Goal: Information Seeking & Learning: Learn about a topic

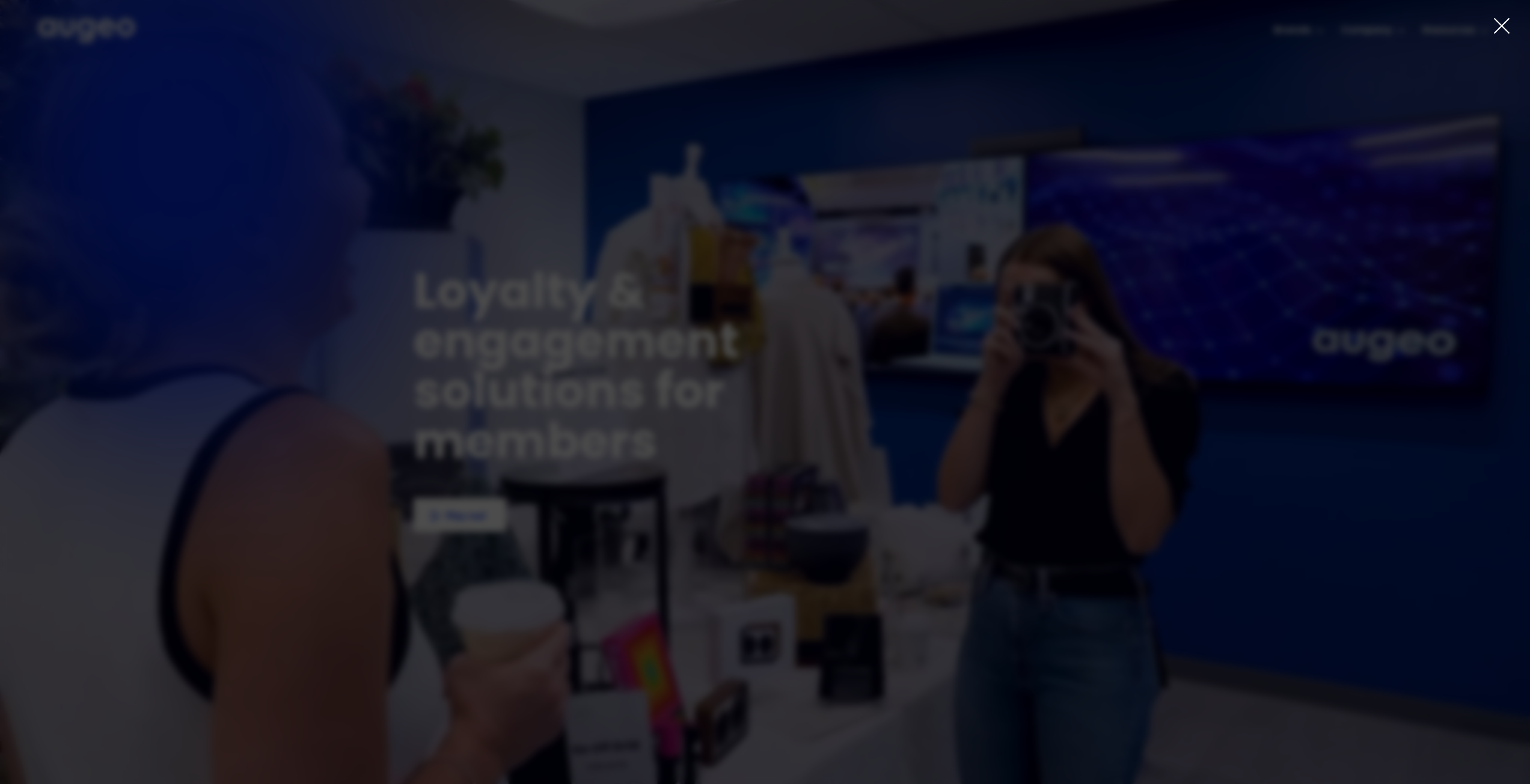
click at [1502, 33] on icon at bounding box center [1501, 26] width 18 height 18
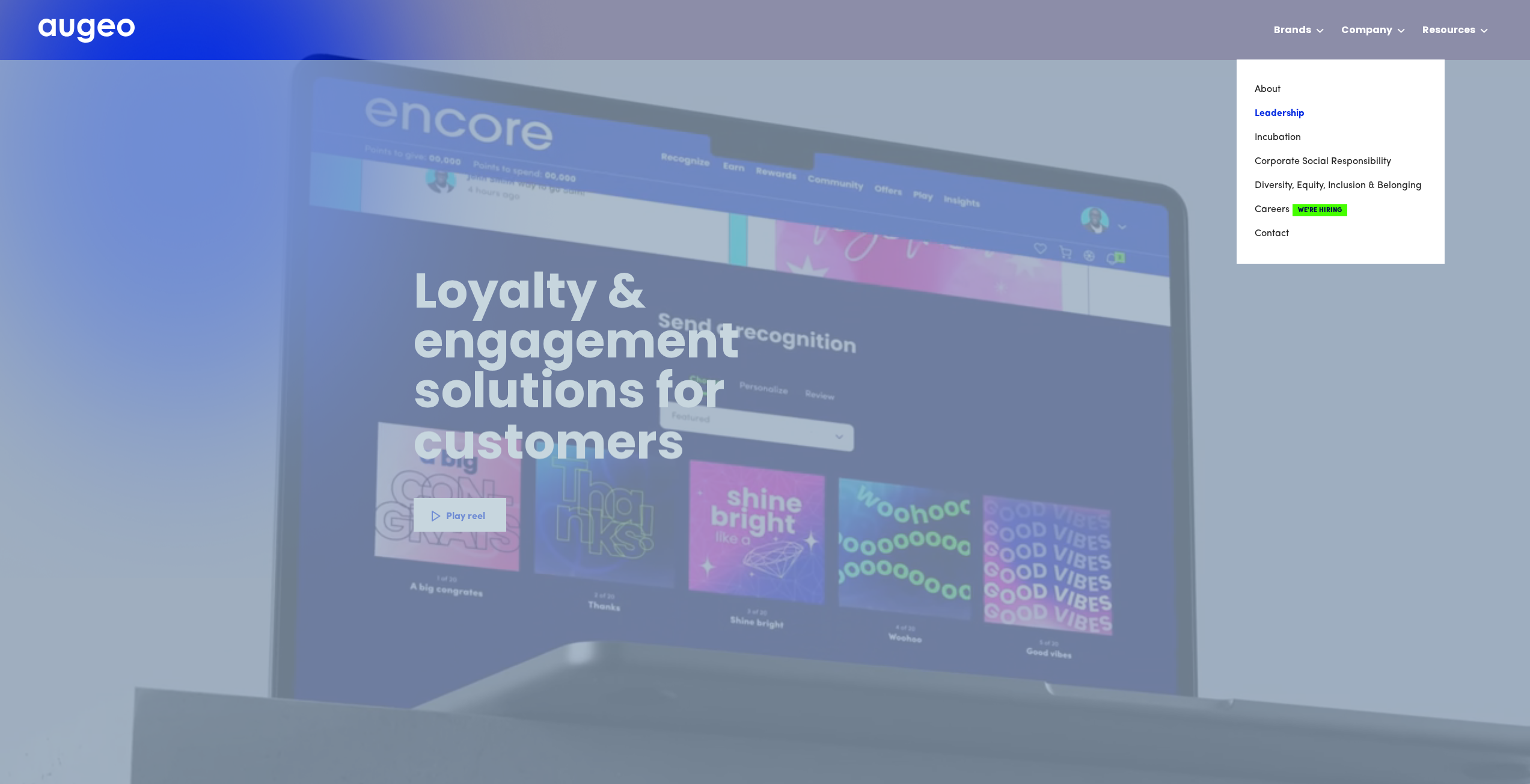
click at [1283, 113] on link "Leadership" at bounding box center [1341, 113] width 172 height 24
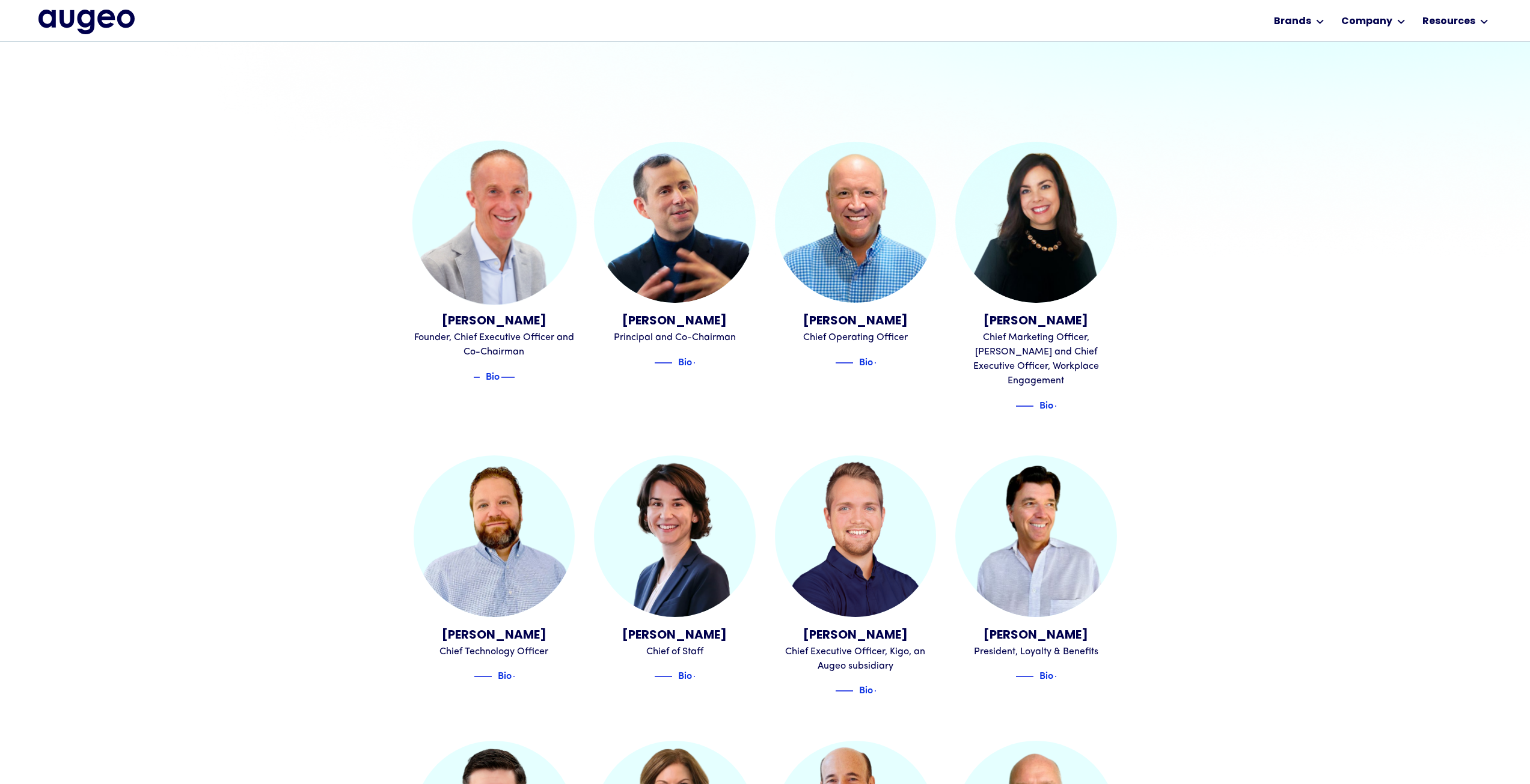
click at [508, 378] on div "Bio" at bounding box center [493, 377] width 63 height 15
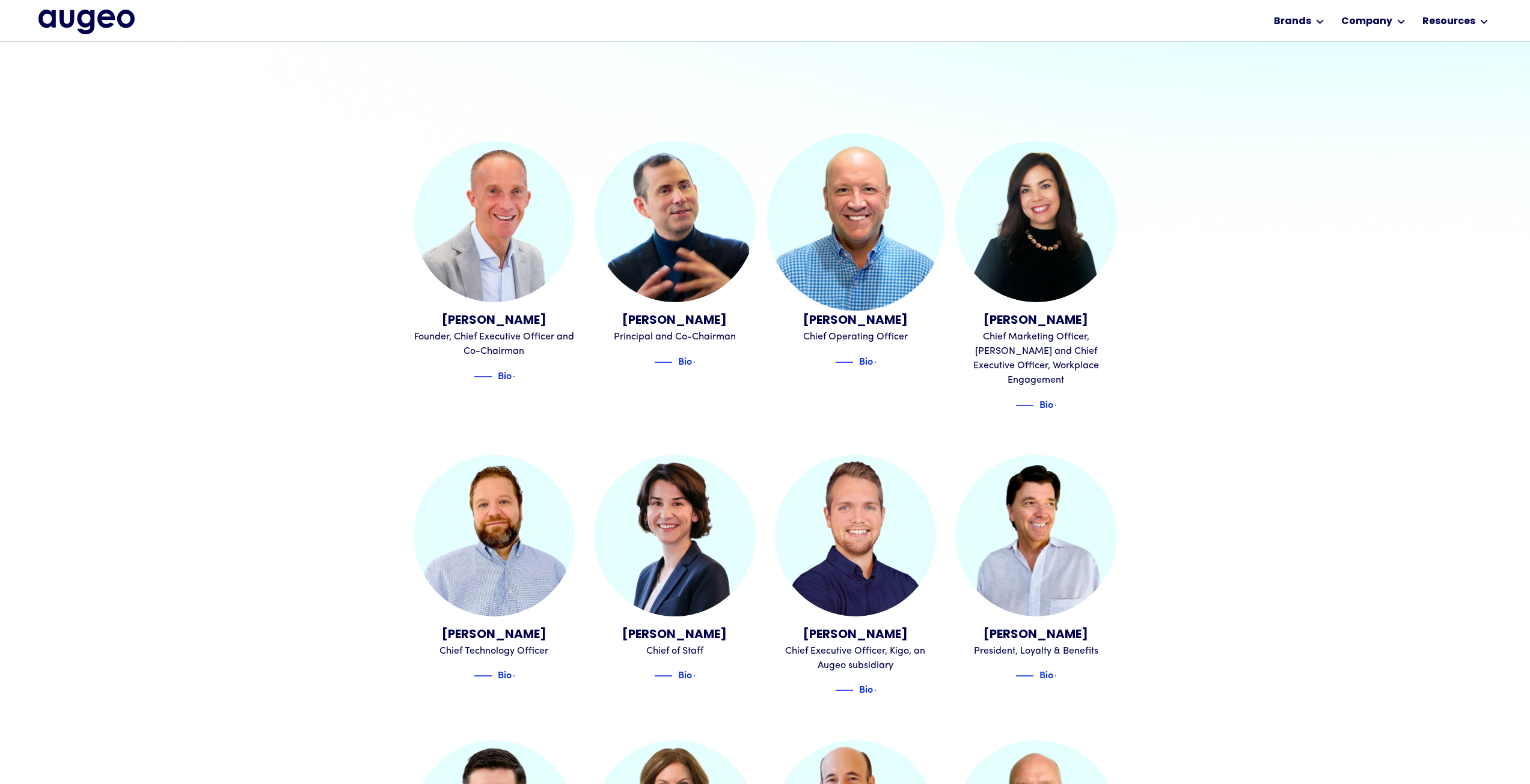
click at [855, 322] on div "[PERSON_NAME]" at bounding box center [856, 321] width 162 height 18
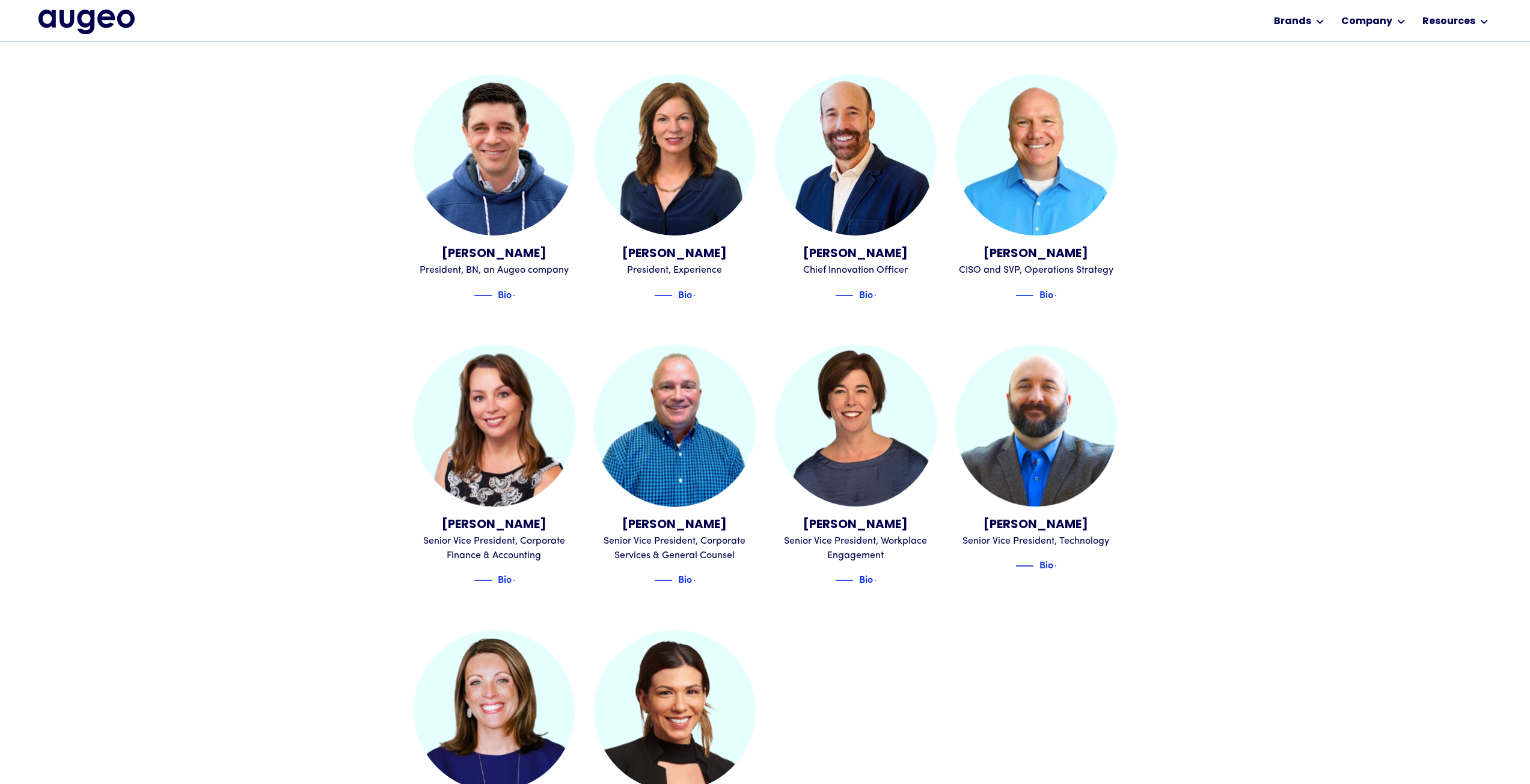
scroll to position [1148, 0]
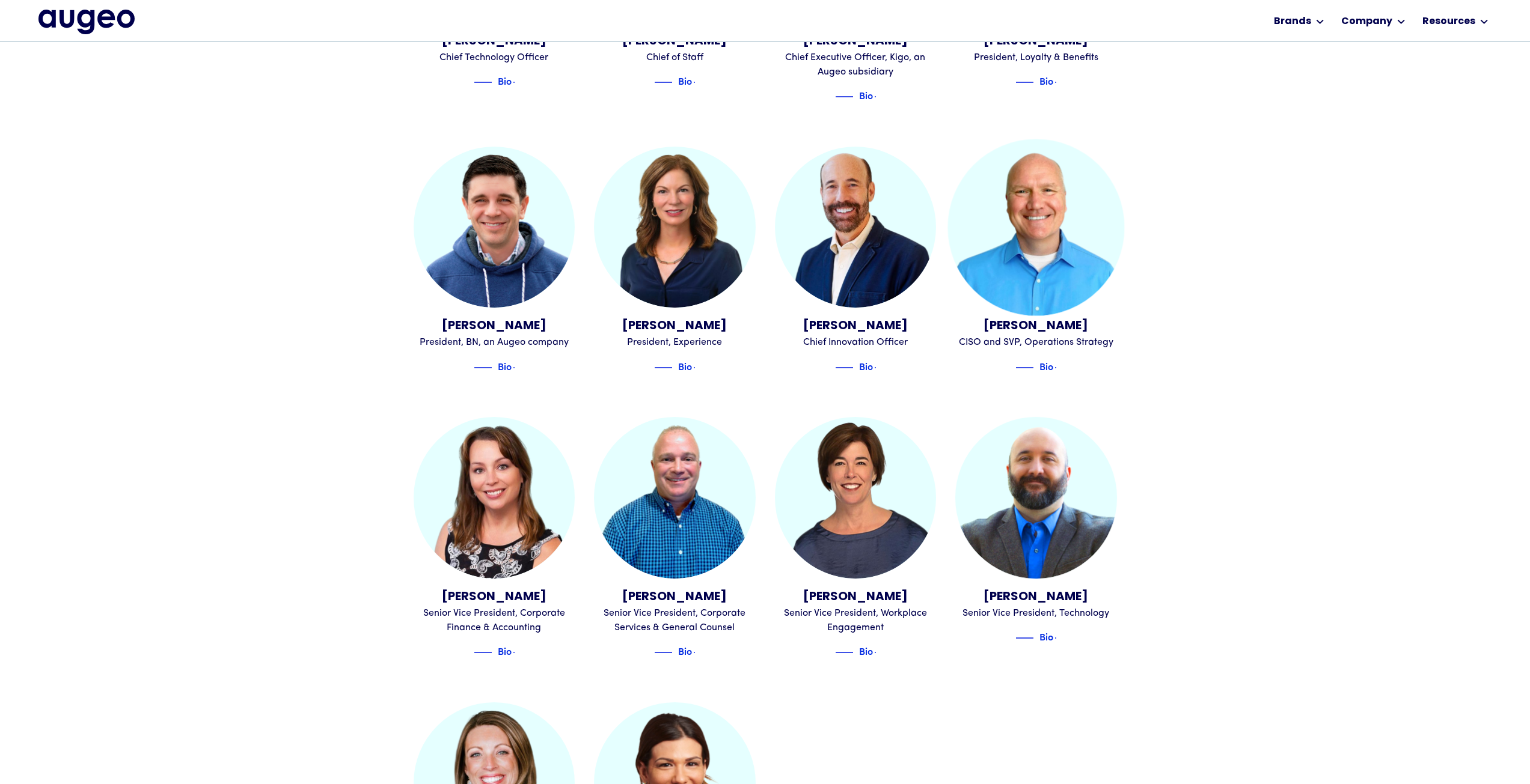
click at [1039, 196] on img at bounding box center [1036, 227] width 177 height 177
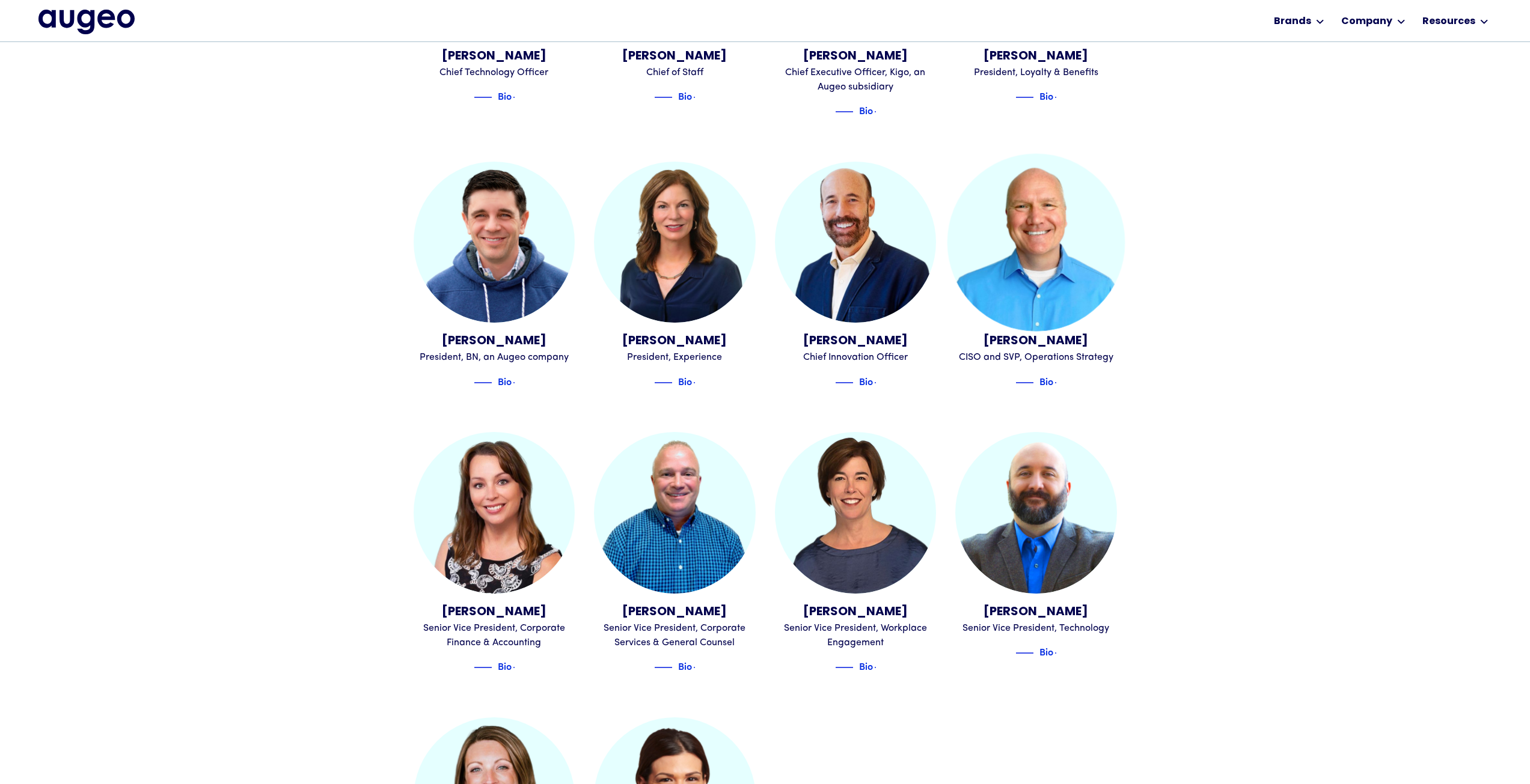
scroll to position [1055, 0]
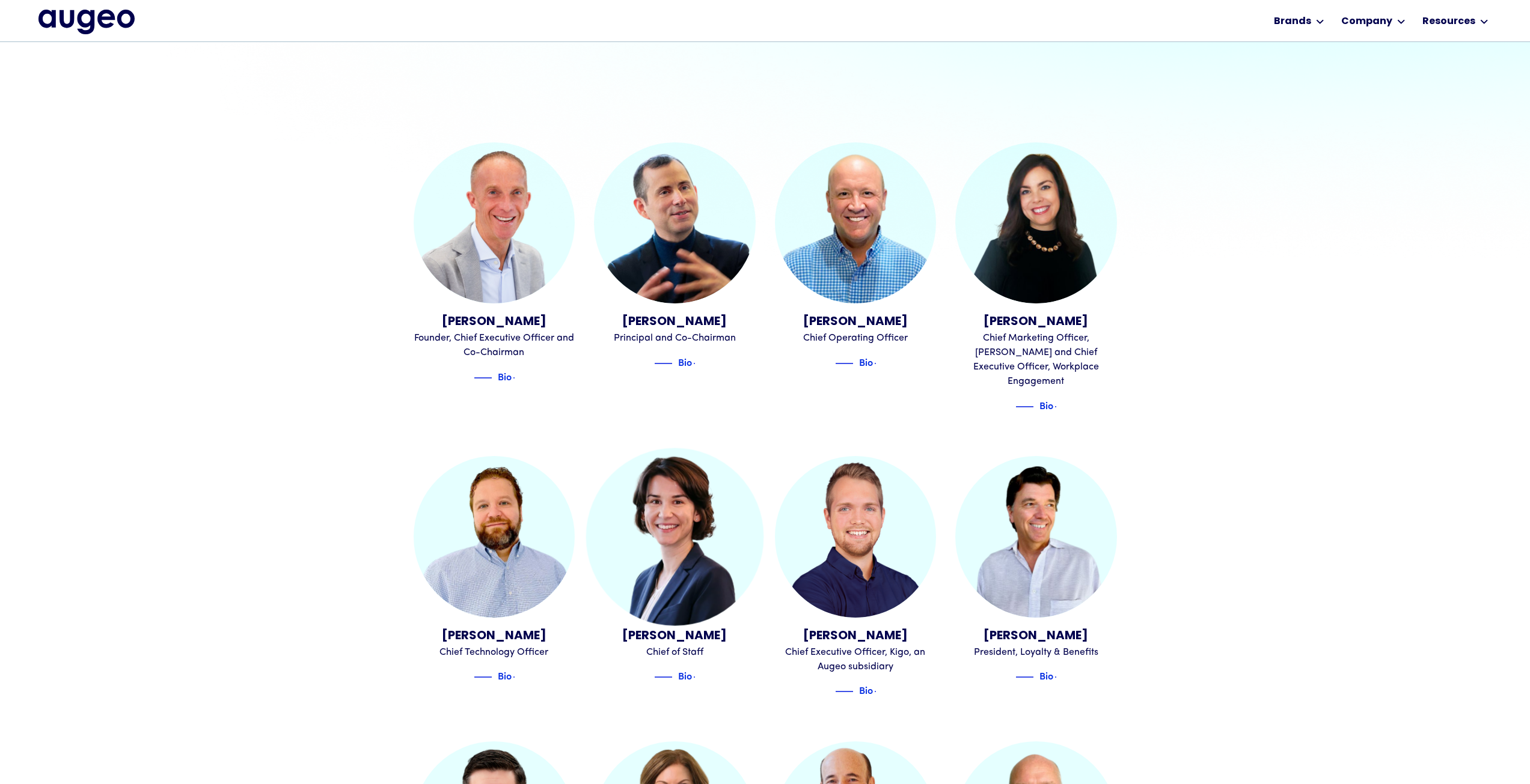
scroll to position [479, 0]
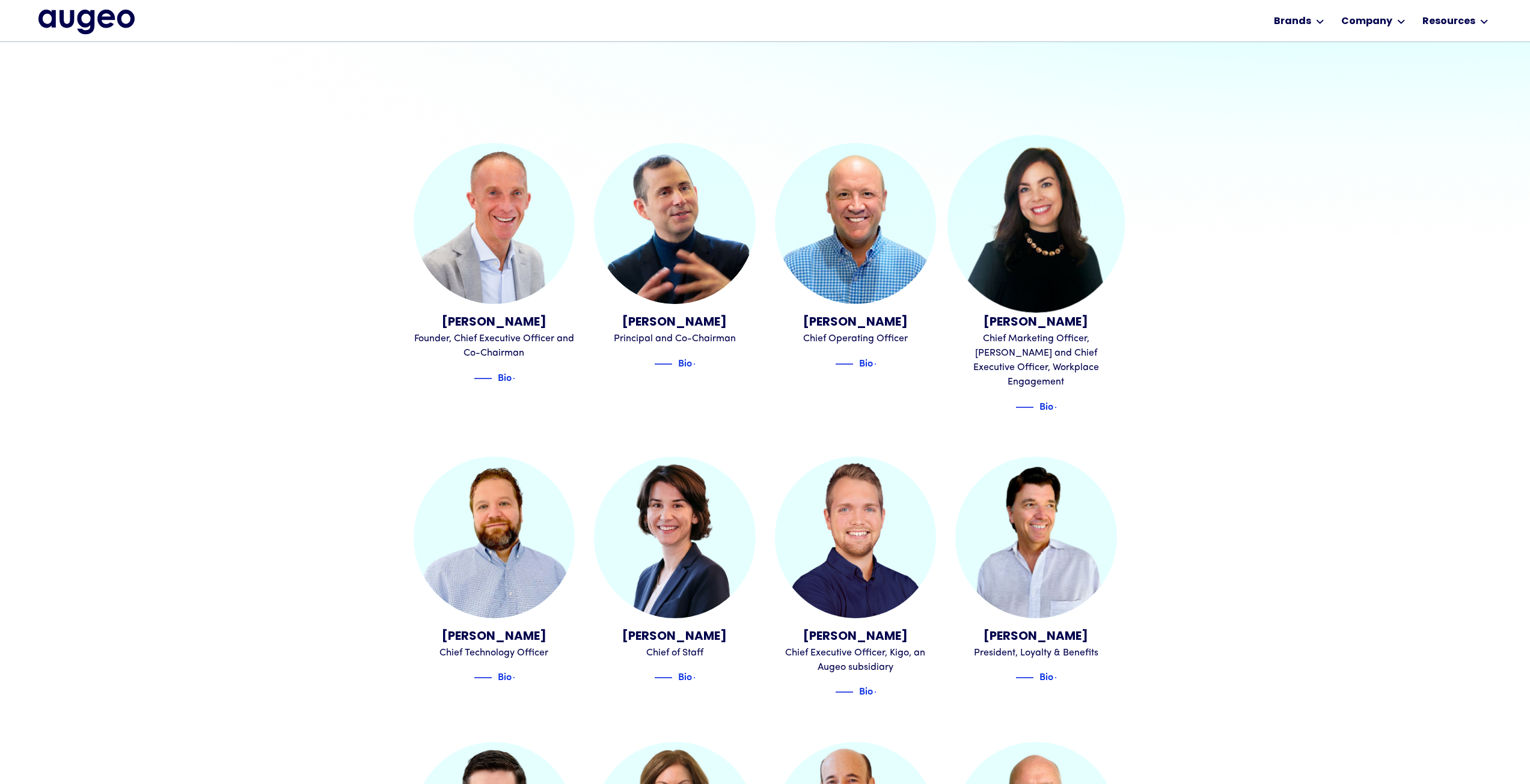
click at [1056, 247] on img at bounding box center [1037, 224] width 178 height 178
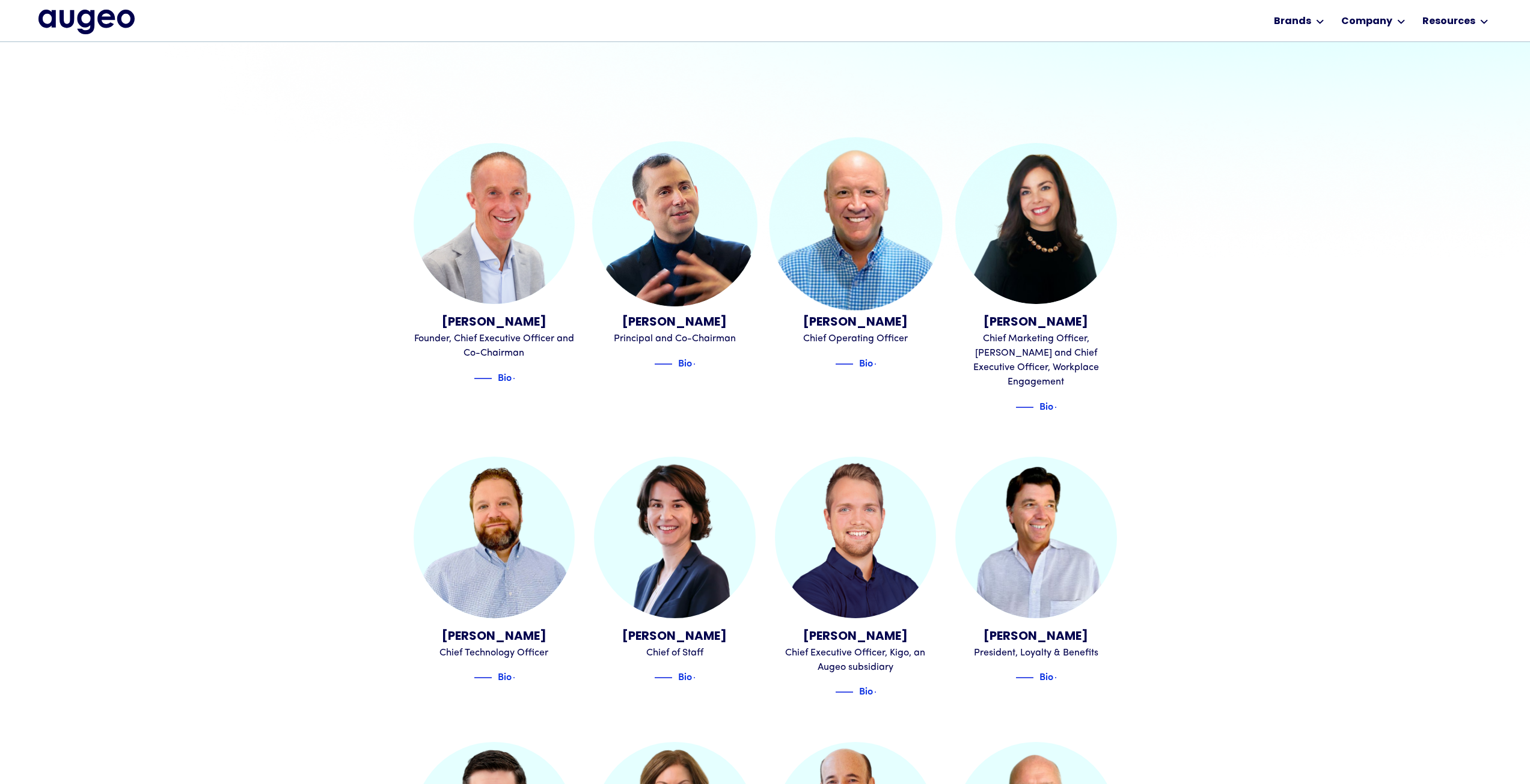
click at [834, 287] on img at bounding box center [856, 224] width 174 height 174
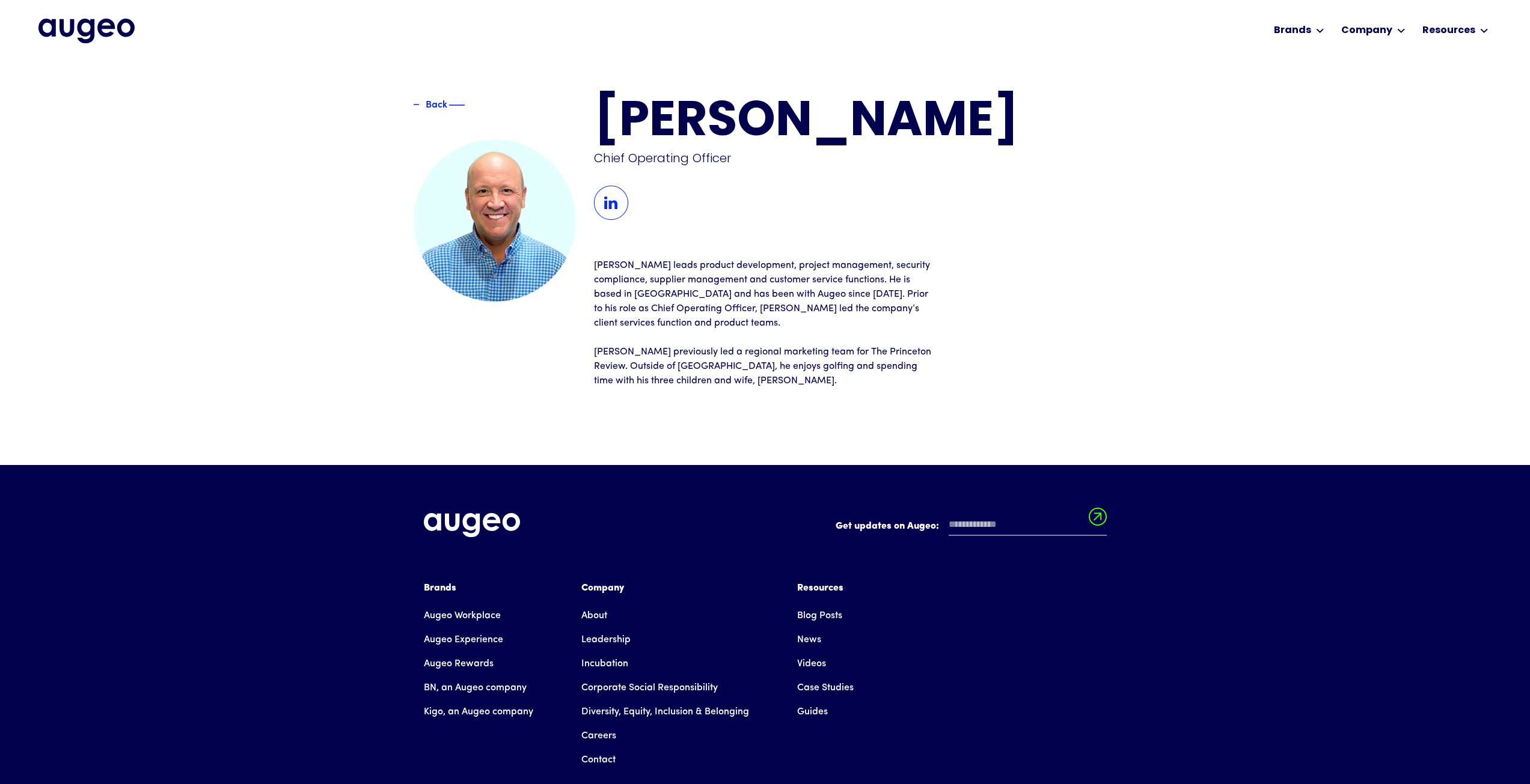
click at [430, 101] on div "Back" at bounding box center [437, 104] width 22 height 15
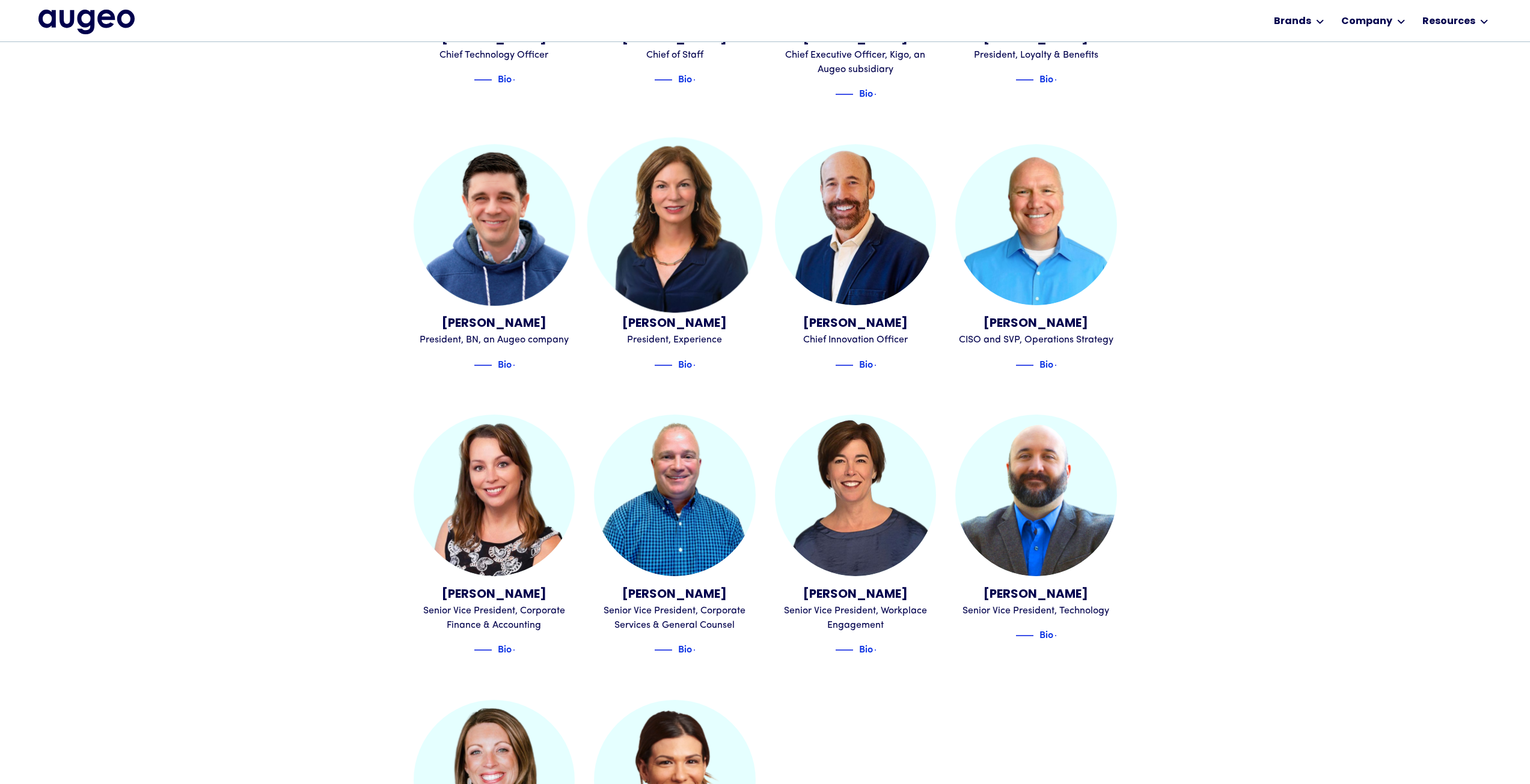
click at [719, 199] on img at bounding box center [675, 225] width 176 height 176
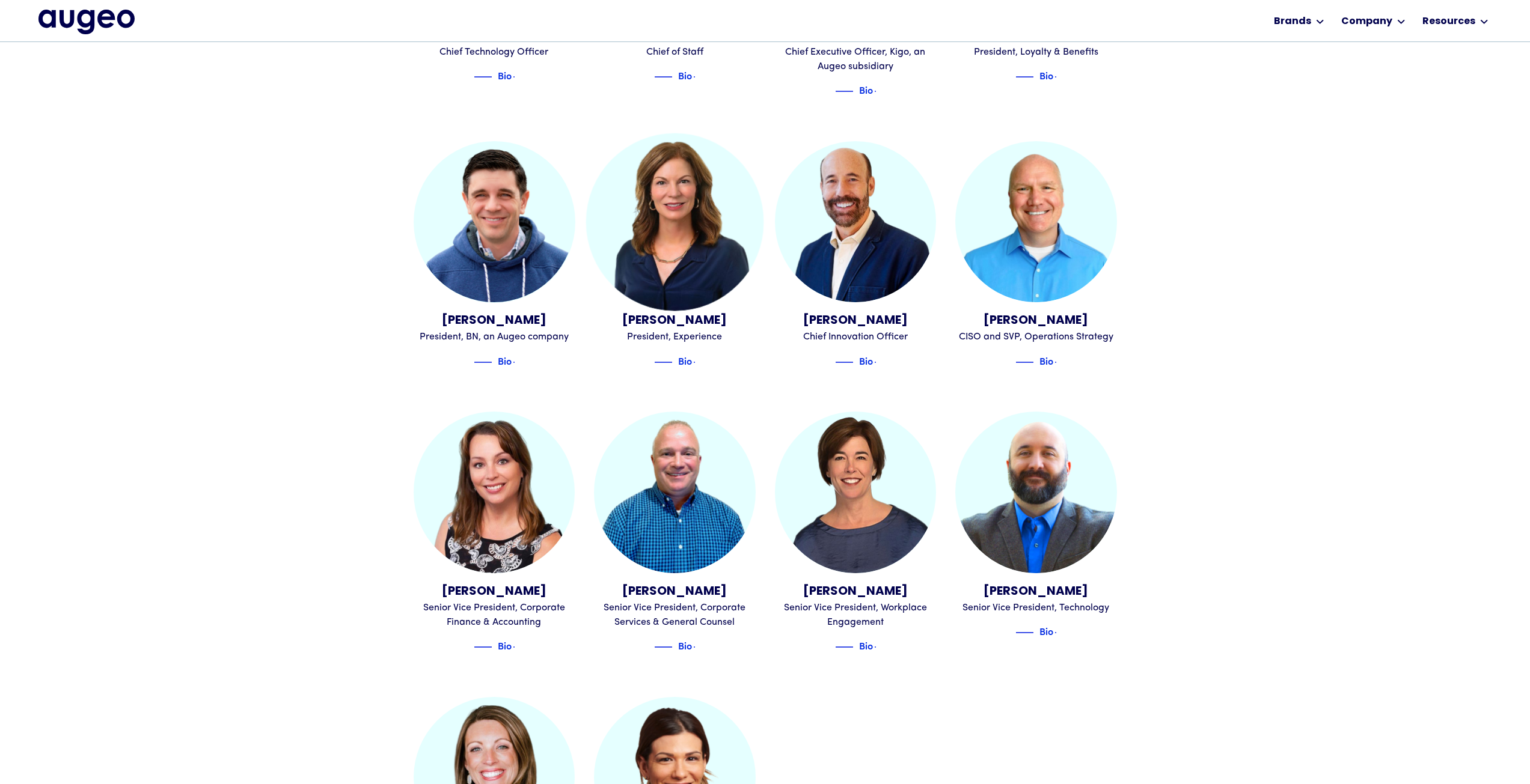
scroll to position [1083, 0]
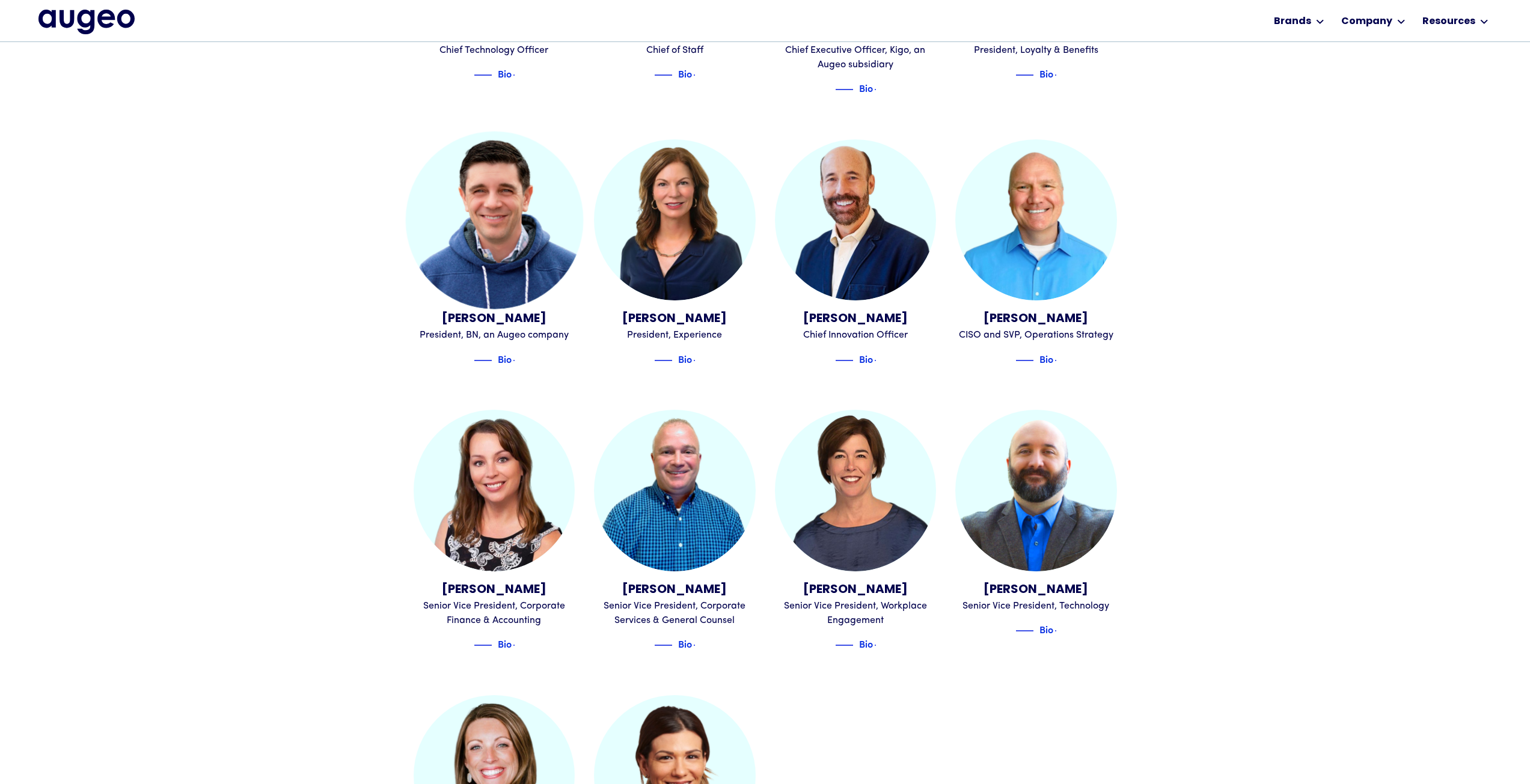
drag, startPoint x: 543, startPoint y: 263, endPoint x: 197, endPoint y: 208, distance: 350.3
